Goal: Task Accomplishment & Management: Manage account settings

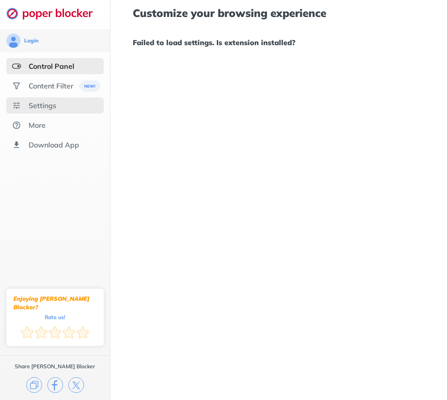
click at [35, 105] on div "Settings" at bounding box center [43, 105] width 28 height 9
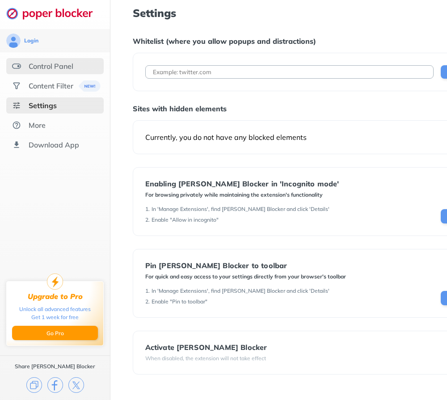
click at [50, 66] on div "Control Panel" at bounding box center [51, 66] width 45 height 9
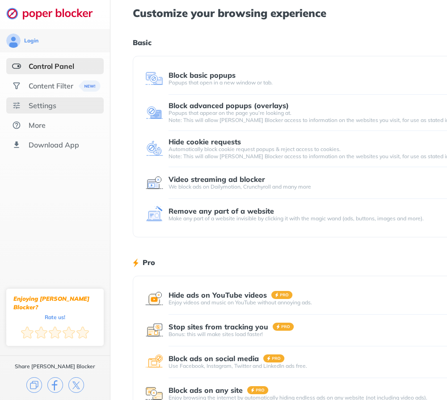
click at [50, 104] on div "Settings" at bounding box center [43, 105] width 28 height 9
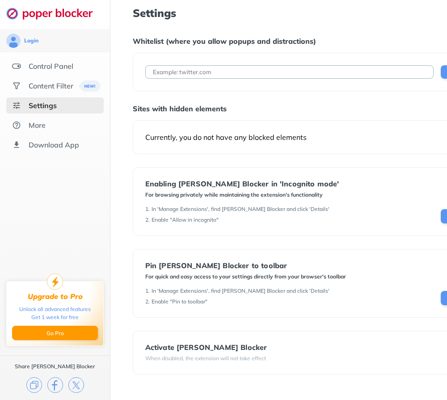
click at [221, 135] on div "Currently, you do not have any blocked elements" at bounding box center [332, 137] width 374 height 9
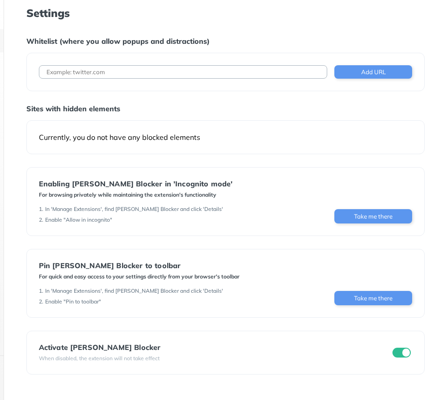
scroll to position [0, 96]
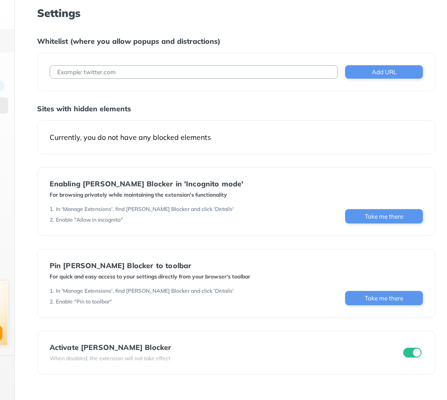
click at [214, 72] on input at bounding box center [194, 71] width 289 height 13
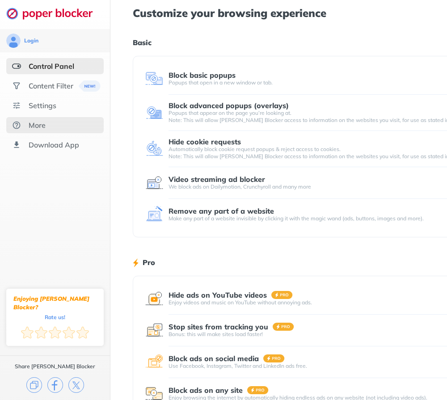
click at [42, 130] on div "More" at bounding box center [54, 125] width 97 height 16
